Goal: Task Accomplishment & Management: Use online tool/utility

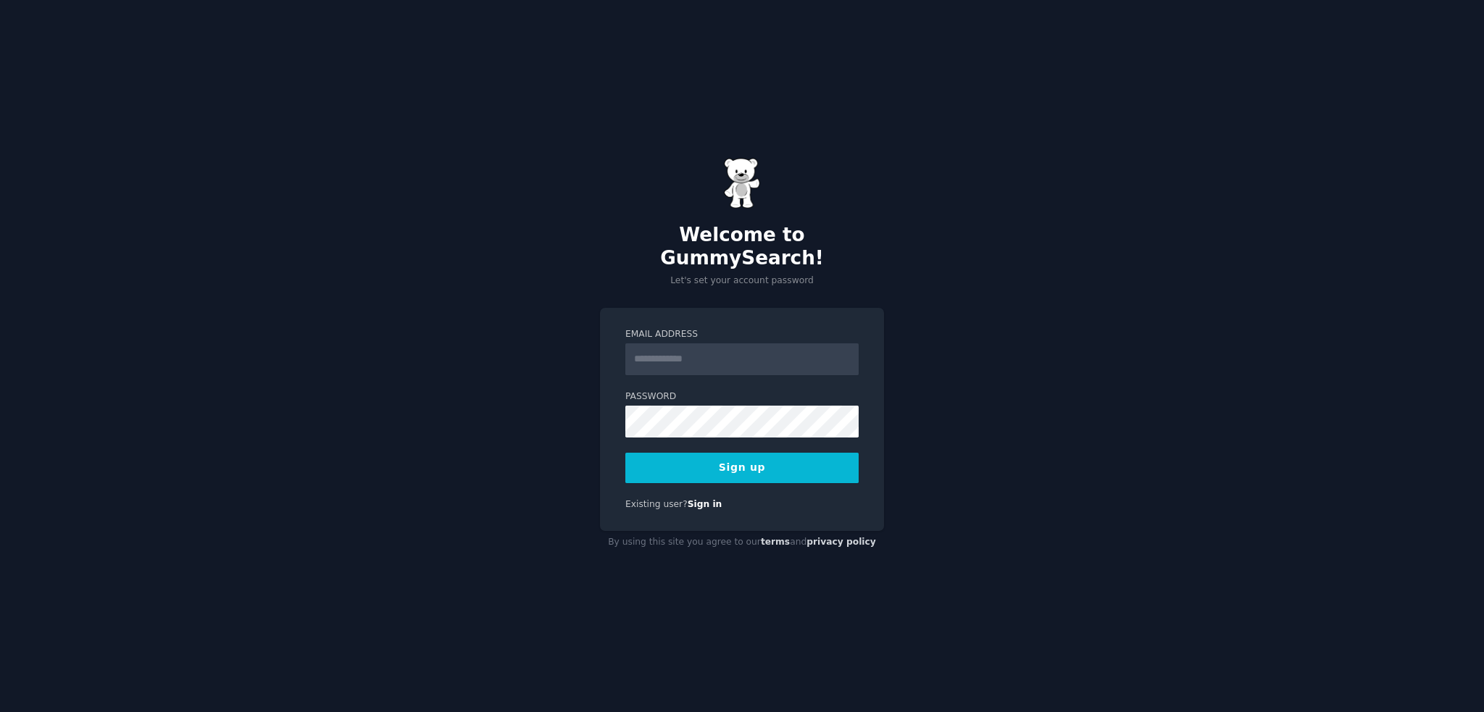
click at [725, 349] on input "Email Address" at bounding box center [741, 360] width 233 height 32
click at [812, 465] on button "Sign up" at bounding box center [741, 468] width 233 height 30
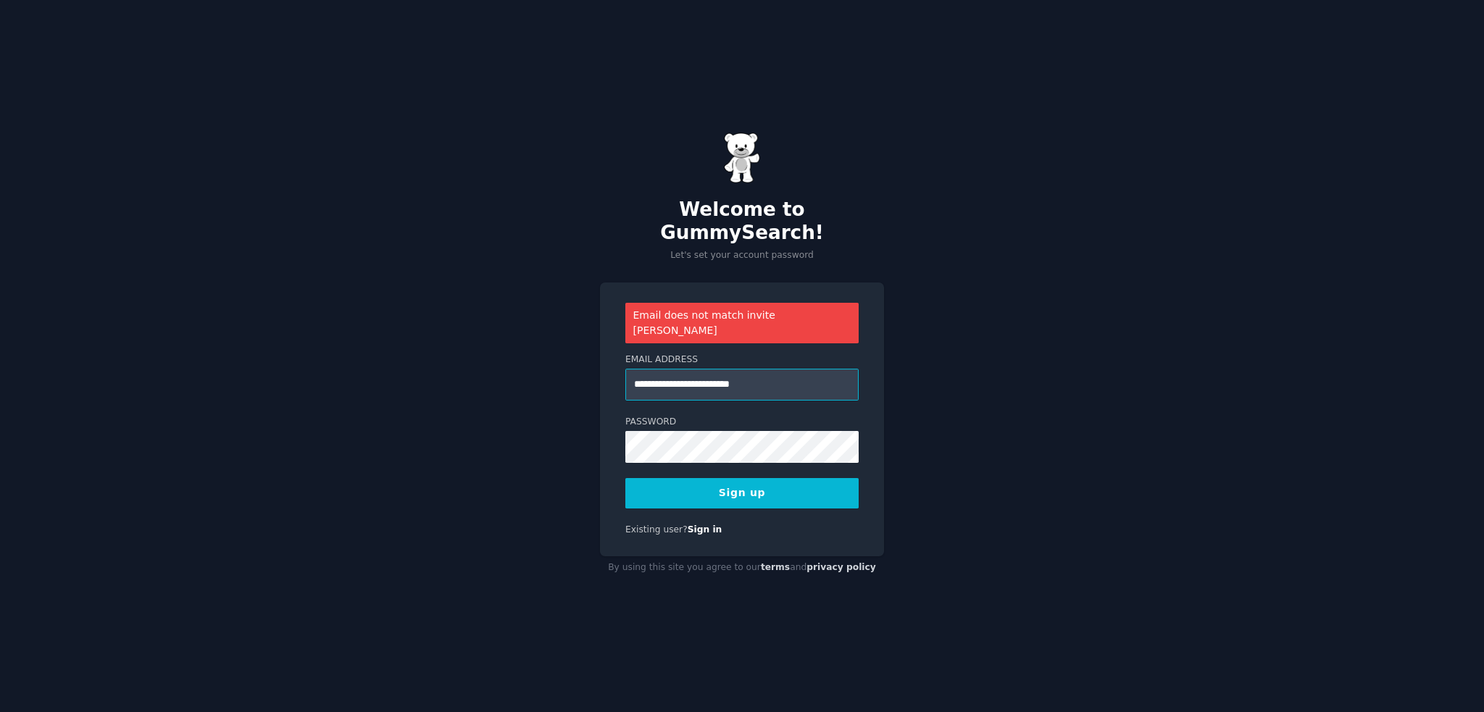
click at [704, 369] on input "**********" at bounding box center [741, 385] width 233 height 32
type input "**********"
click at [746, 478] on button "Sign up" at bounding box center [741, 493] width 233 height 30
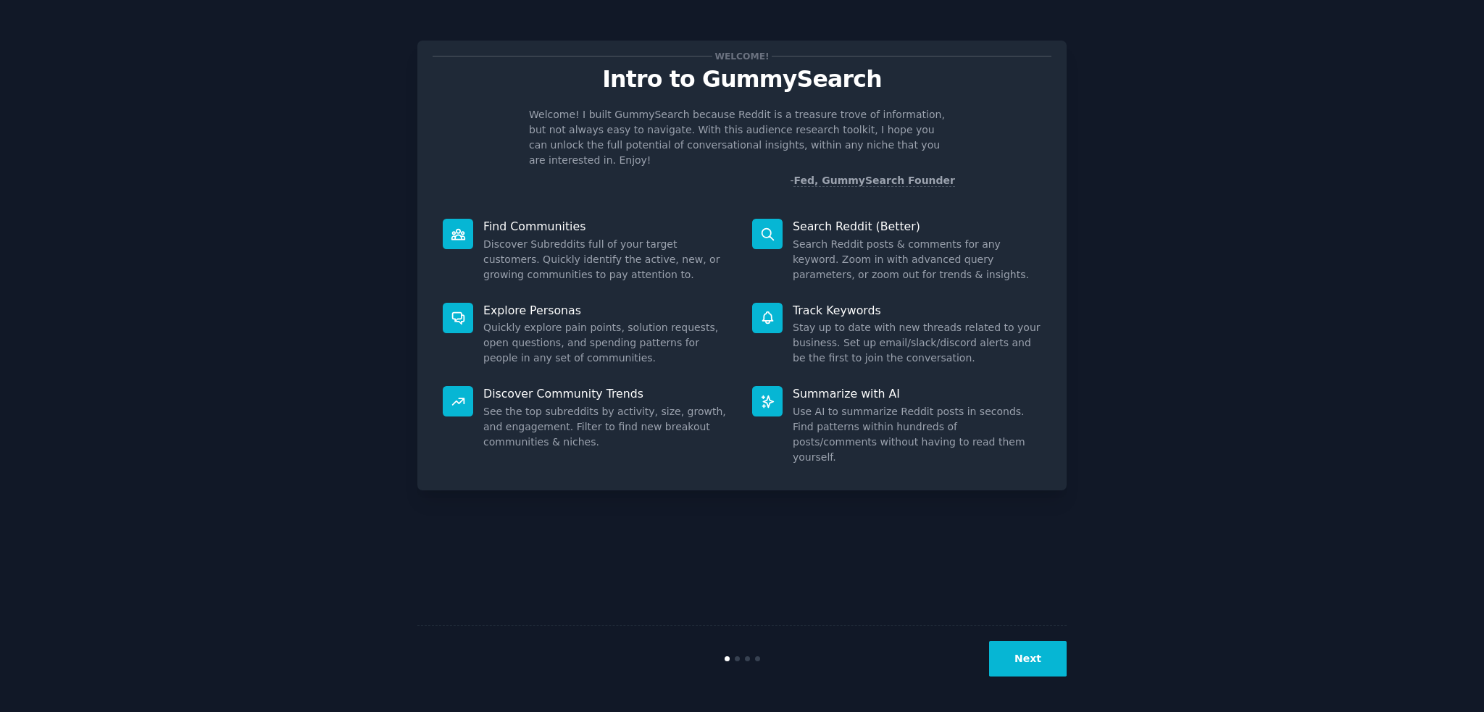
click at [1033, 660] on button "Next" at bounding box center [1028, 659] width 78 height 36
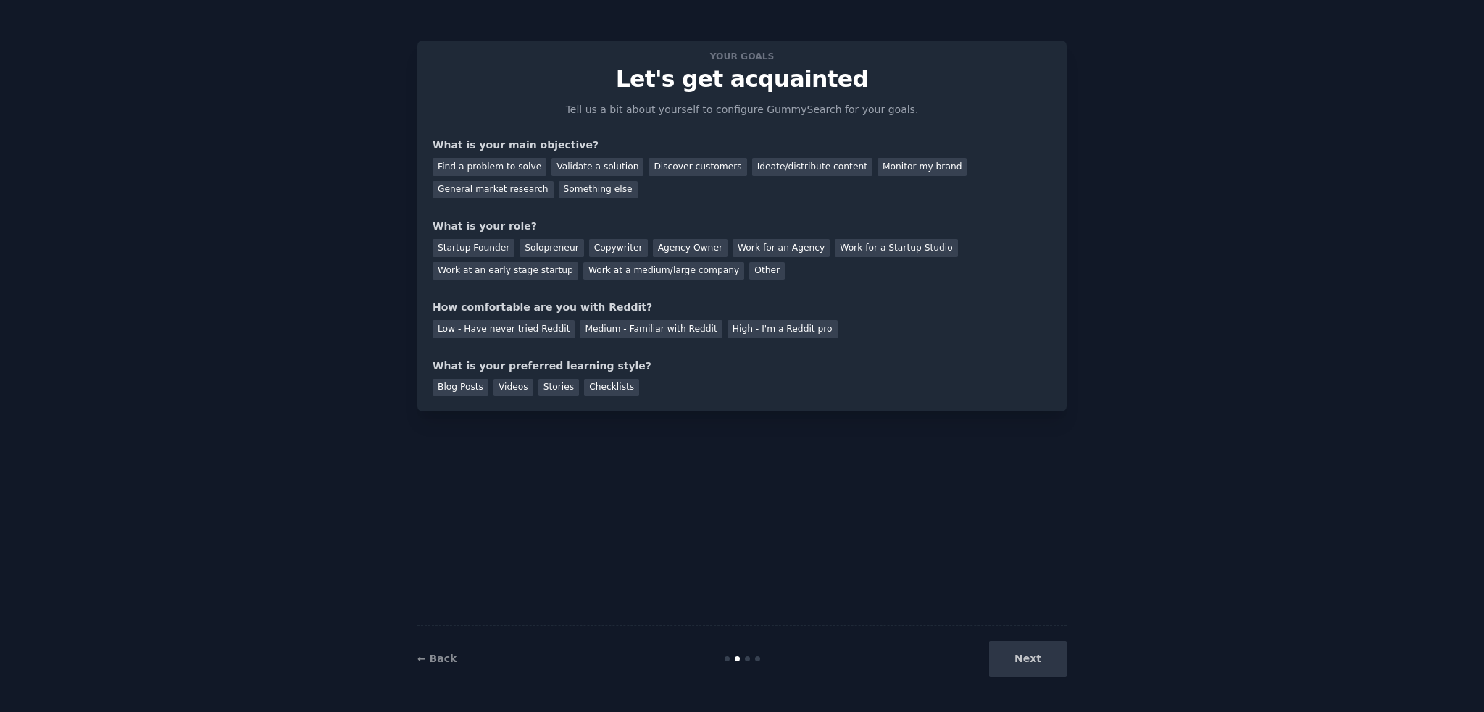
click at [1033, 660] on div "Next" at bounding box center [958, 659] width 217 height 36
click at [554, 181] on div "General market research" at bounding box center [493, 190] width 121 height 18
click at [583, 268] on div "Work at a medium/large company" at bounding box center [663, 271] width 161 height 18
click at [587, 332] on div "Medium - Familiar with Reddit" at bounding box center [651, 329] width 142 height 18
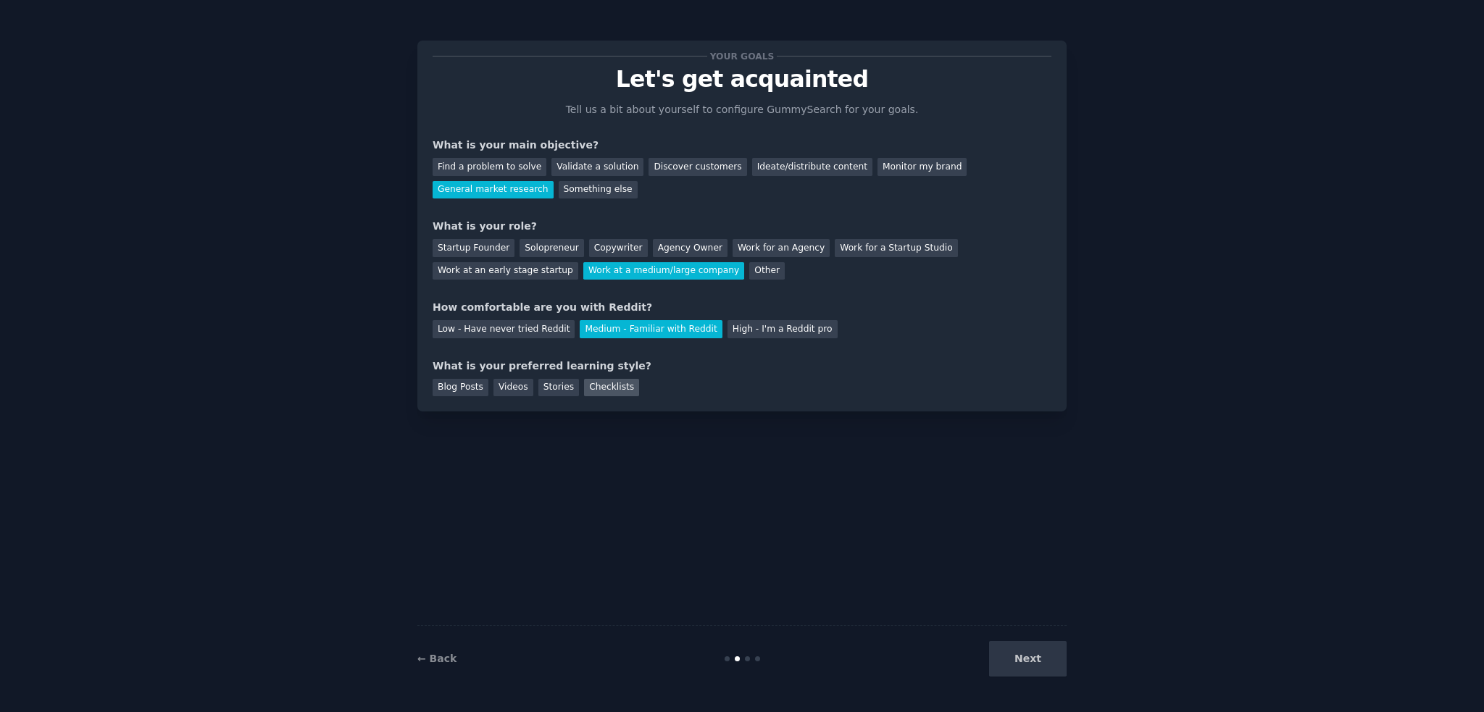
click at [587, 387] on div "Checklists" at bounding box center [611, 388] width 55 height 18
click at [1047, 659] on button "Next" at bounding box center [1028, 659] width 78 height 36
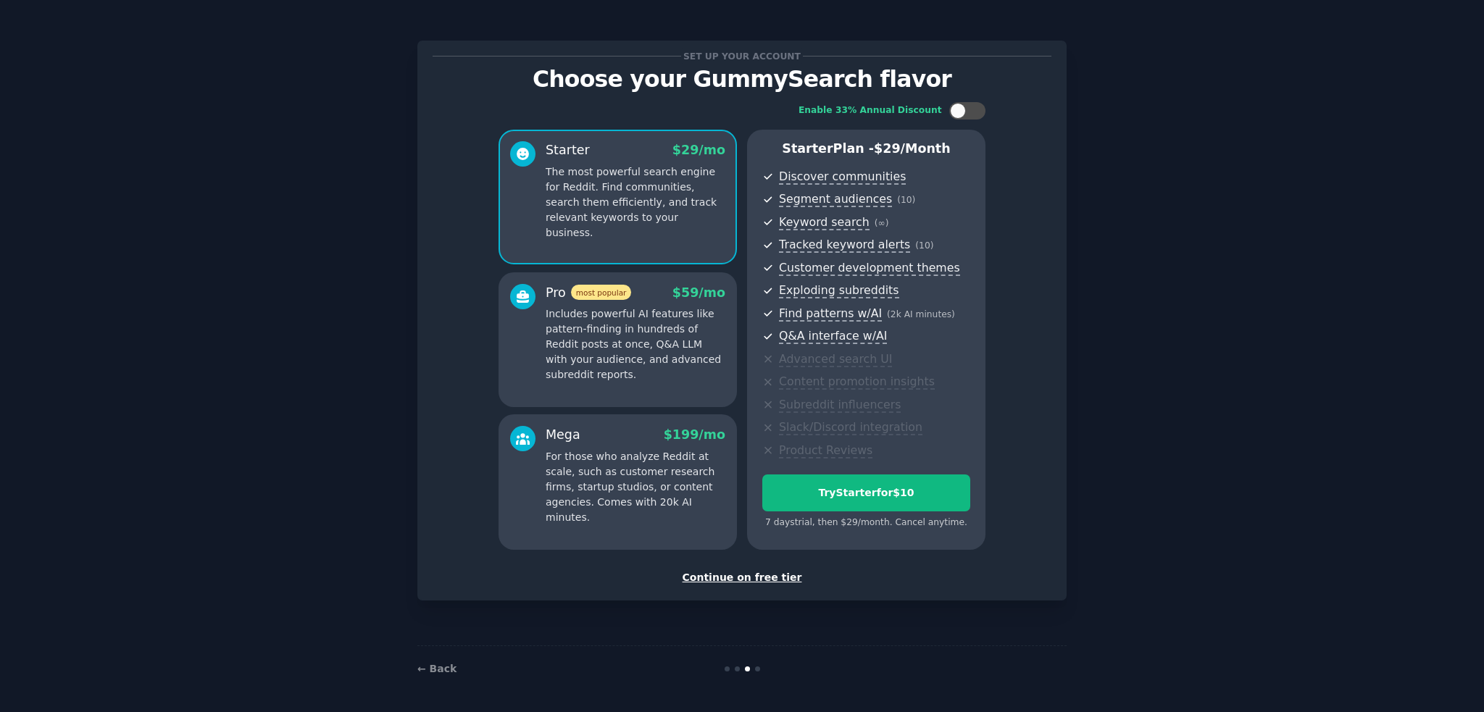
click at [757, 577] on div "Continue on free tier" at bounding box center [742, 577] width 619 height 15
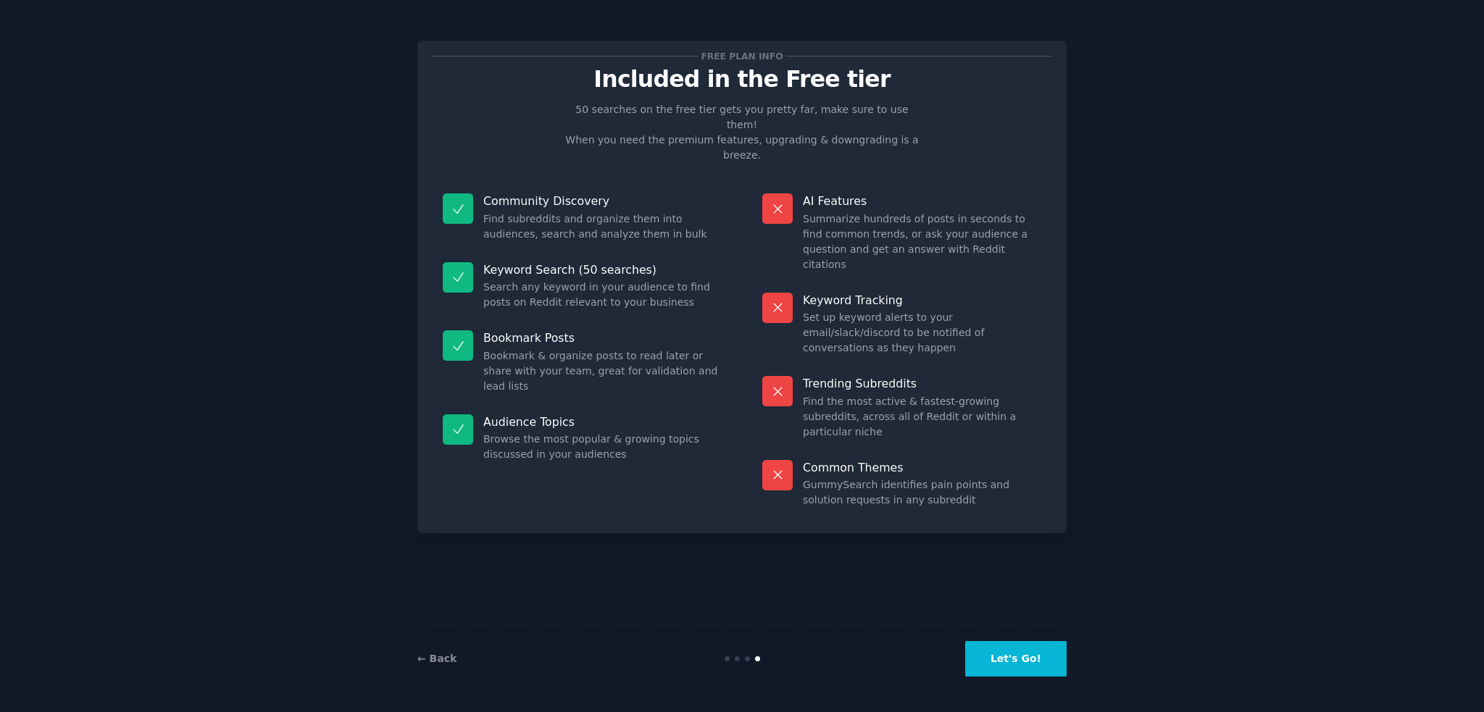
click at [1005, 659] on button "Let's Go!" at bounding box center [1015, 659] width 101 height 36
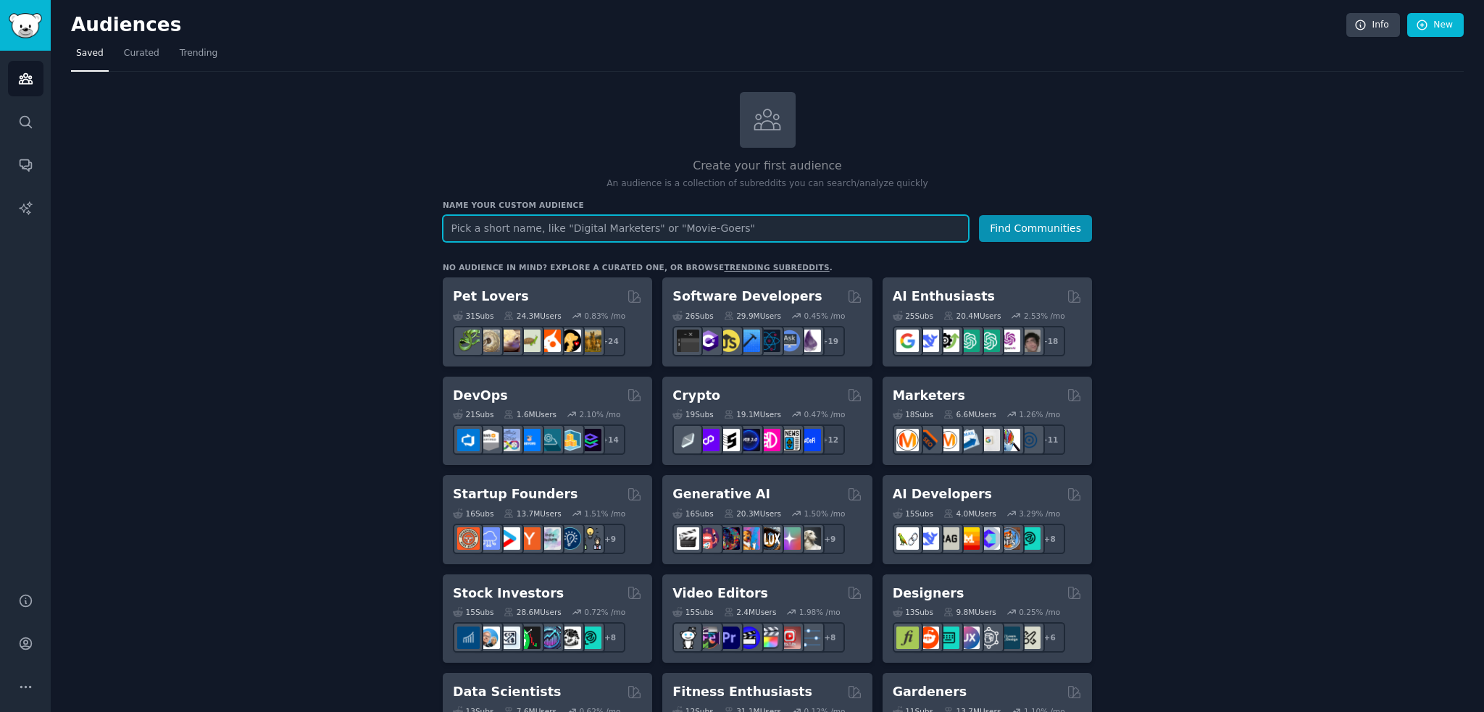
click at [526, 222] on input "text" at bounding box center [706, 228] width 526 height 27
type input "paint by numbers"
click at [979, 215] on button "Find Communities" at bounding box center [1035, 228] width 113 height 27
